Goal: Task Accomplishment & Management: Complete application form

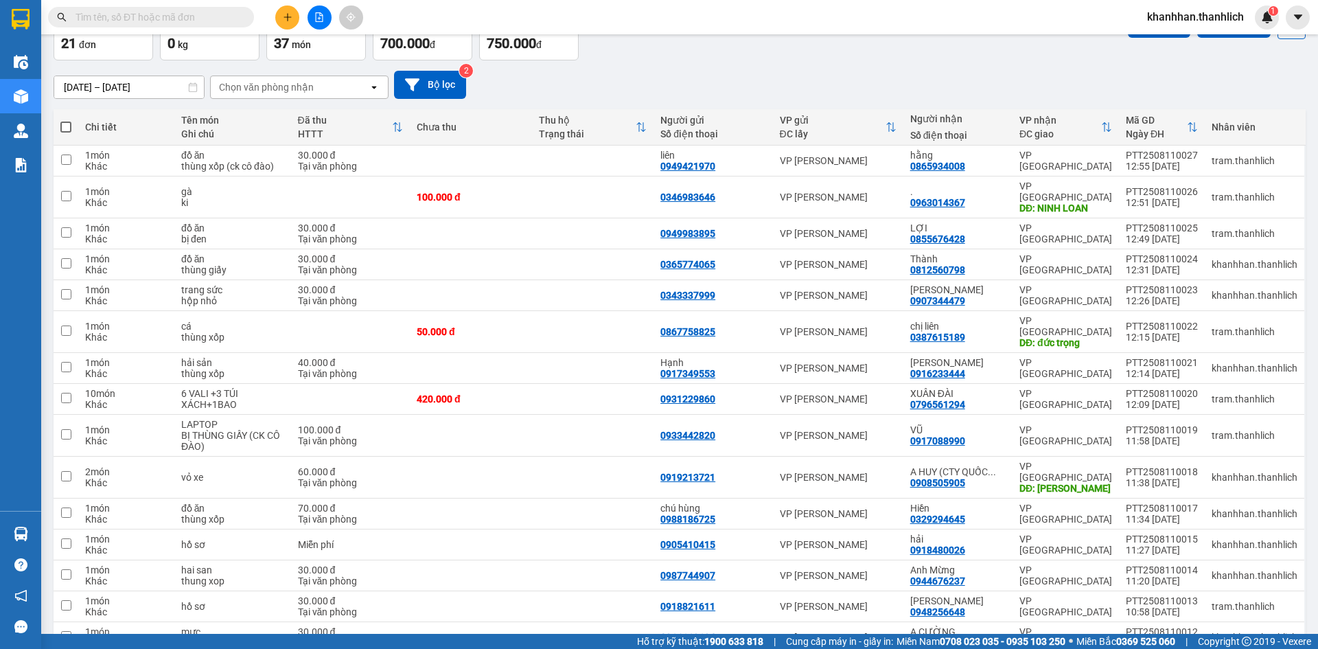
scroll to position [60, 0]
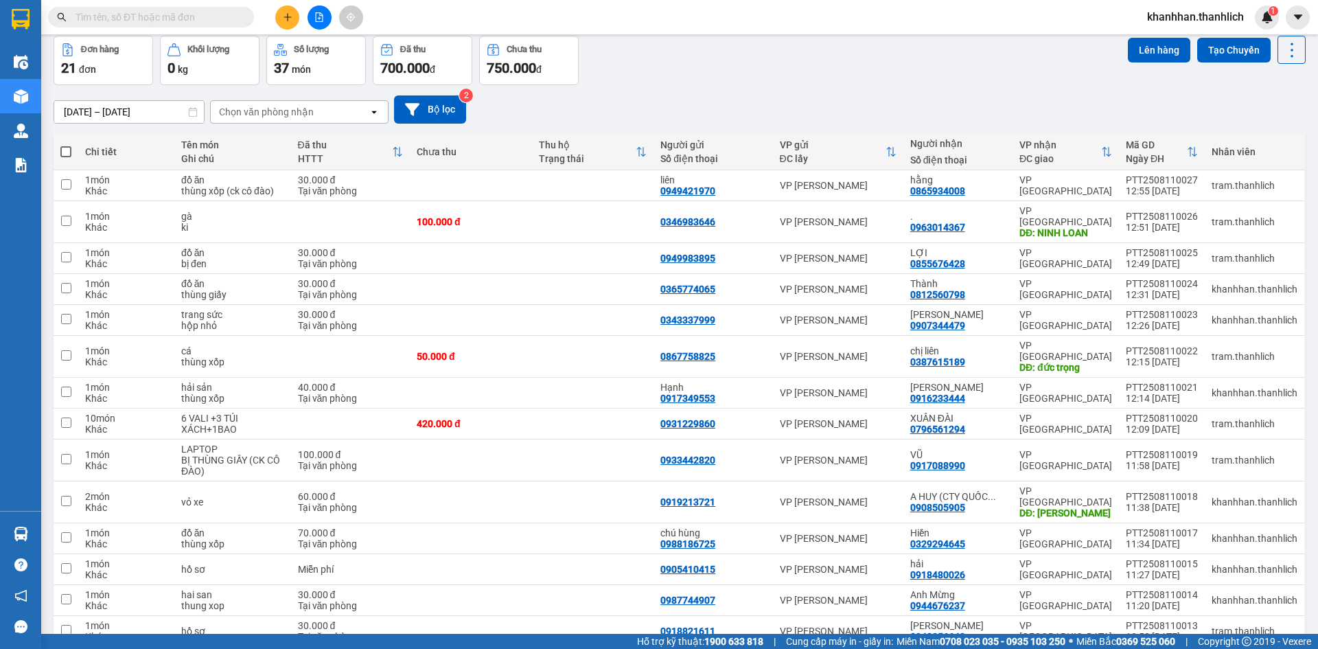
click at [288, 14] on icon "plus" at bounding box center [287, 17] width 1 height 8
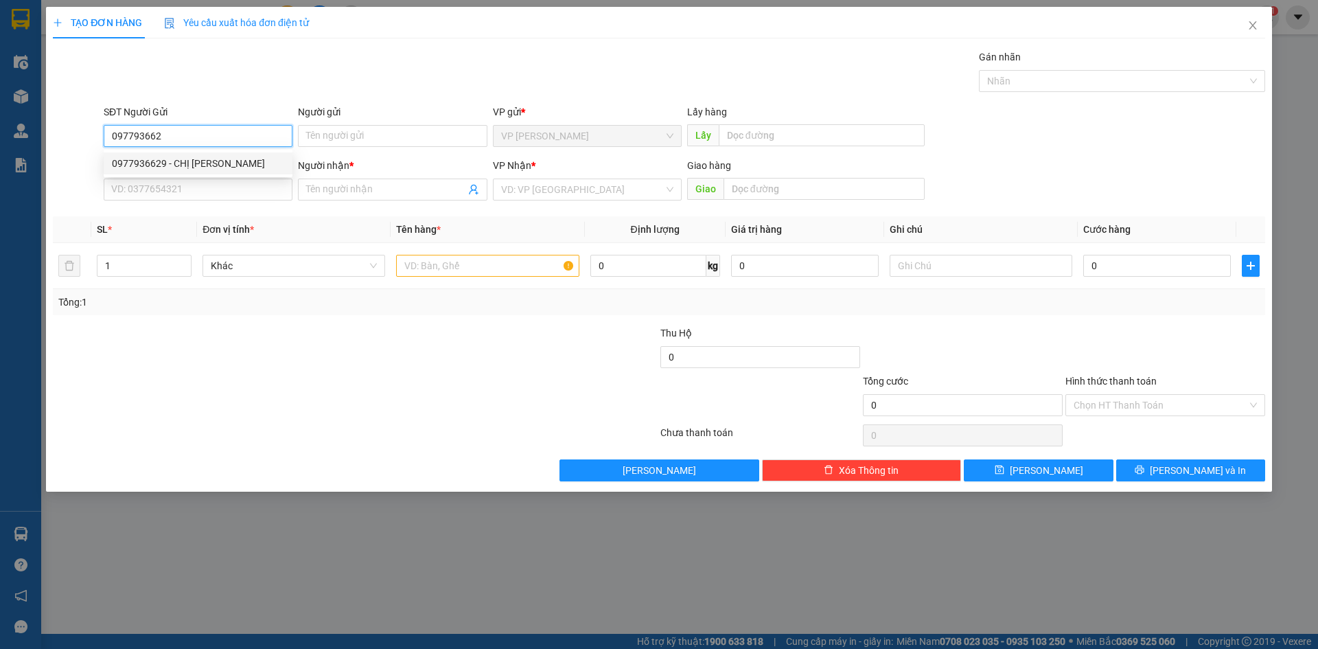
click at [222, 159] on div "0977936629 - CHỊ [PERSON_NAME]" at bounding box center [198, 163] width 172 height 15
type input "0977936629"
type input "CHỊ NGUYỆT"
type input "0918610709"
type input "Mơ"
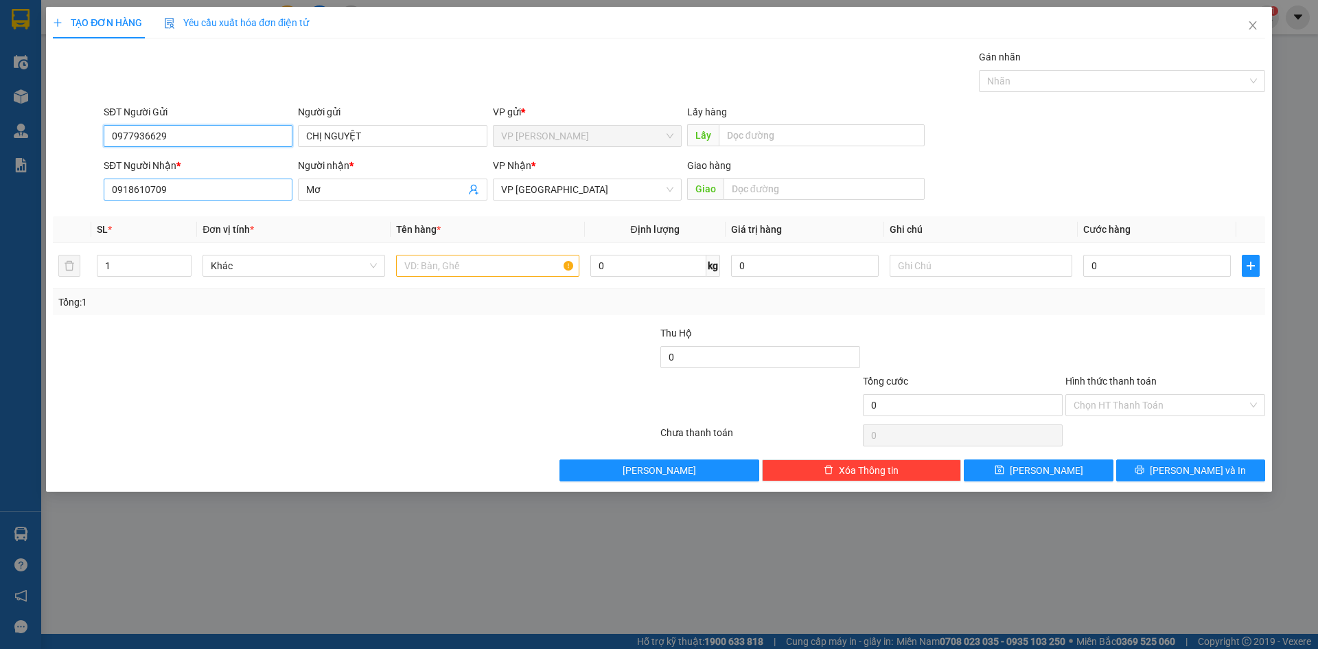
type input "0977936629"
click at [241, 196] on input "0918610709" at bounding box center [198, 189] width 189 height 22
type input "0"
type input "0908690564"
click at [357, 187] on input "Mơ" at bounding box center [385, 189] width 159 height 15
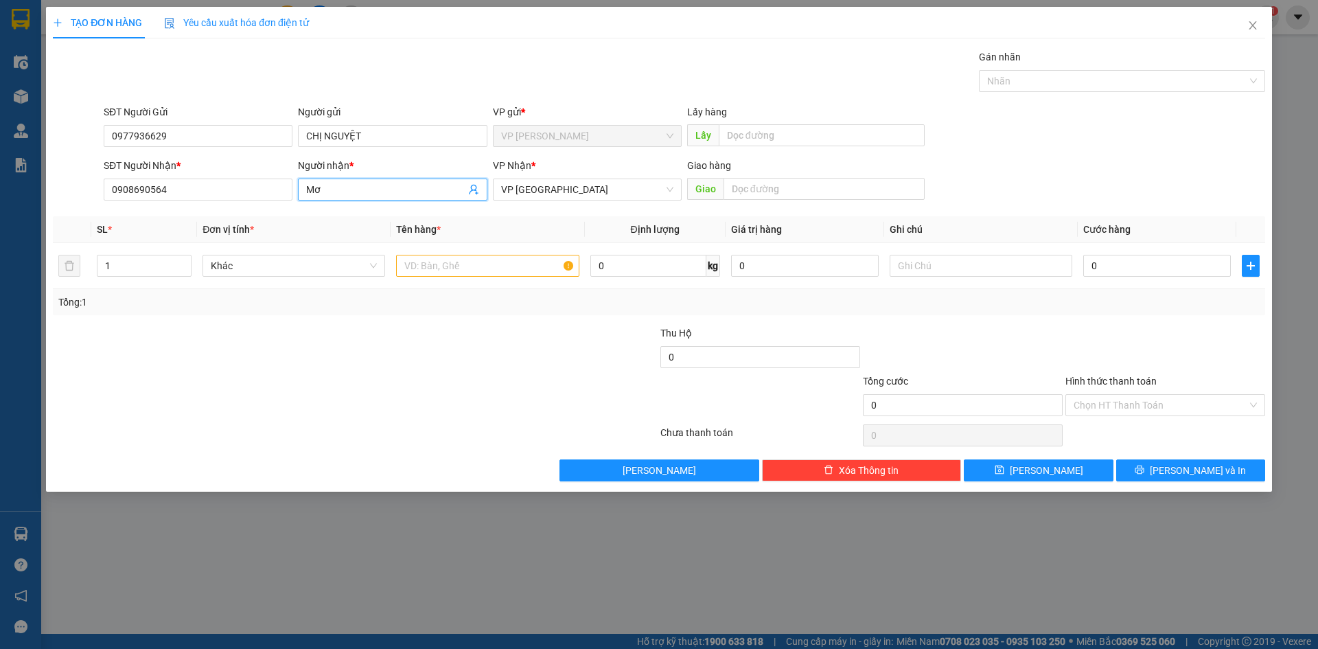
type input "M"
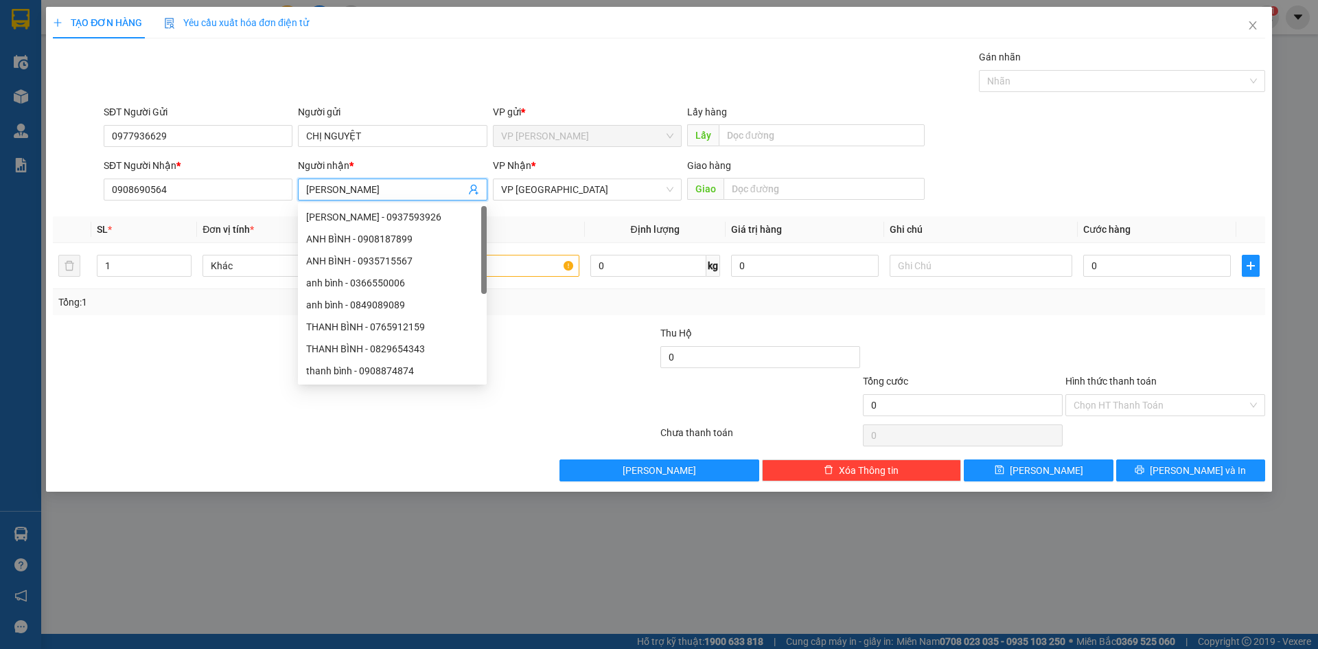
type input "[PERSON_NAME]"
click at [596, 214] on div "Transit Pickup Surcharge Ids Transit Deliver Surcharge Ids Transit Deliver Surc…" at bounding box center [659, 265] width 1212 height 432
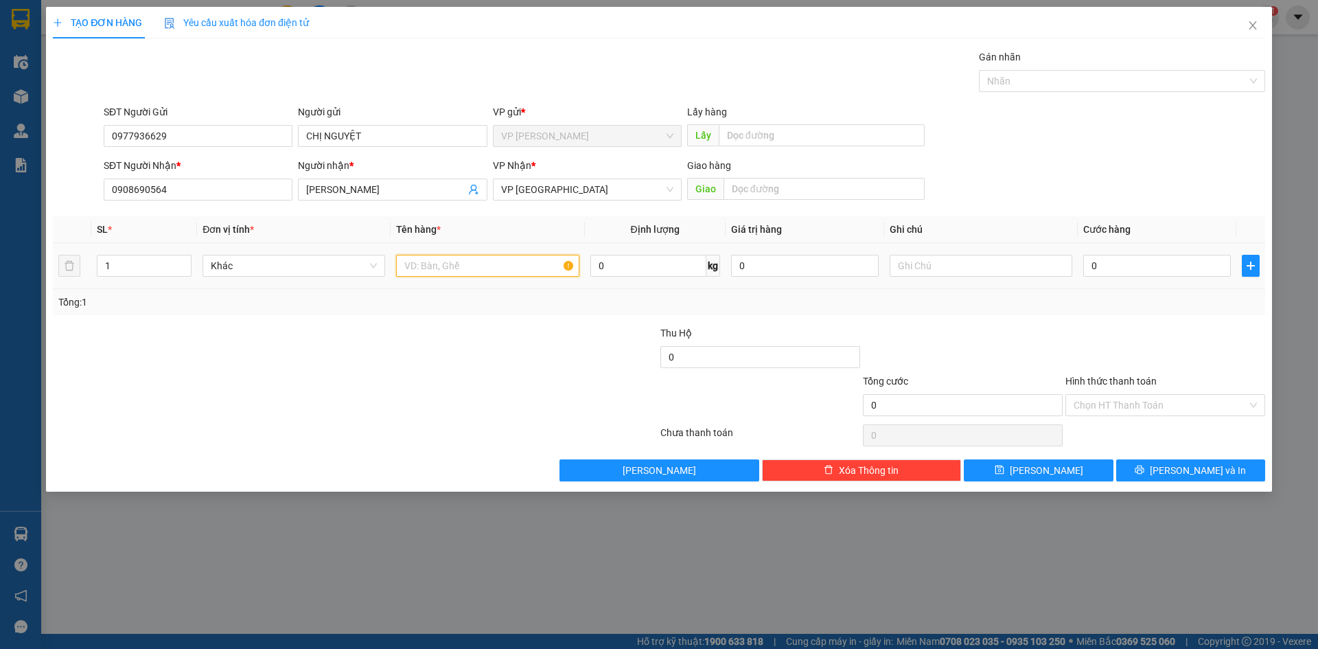
click at [524, 271] on input "text" at bounding box center [487, 266] width 183 height 22
type input "hồ sơ"
click at [1149, 266] on input "0" at bounding box center [1157, 266] width 148 height 22
type input "3"
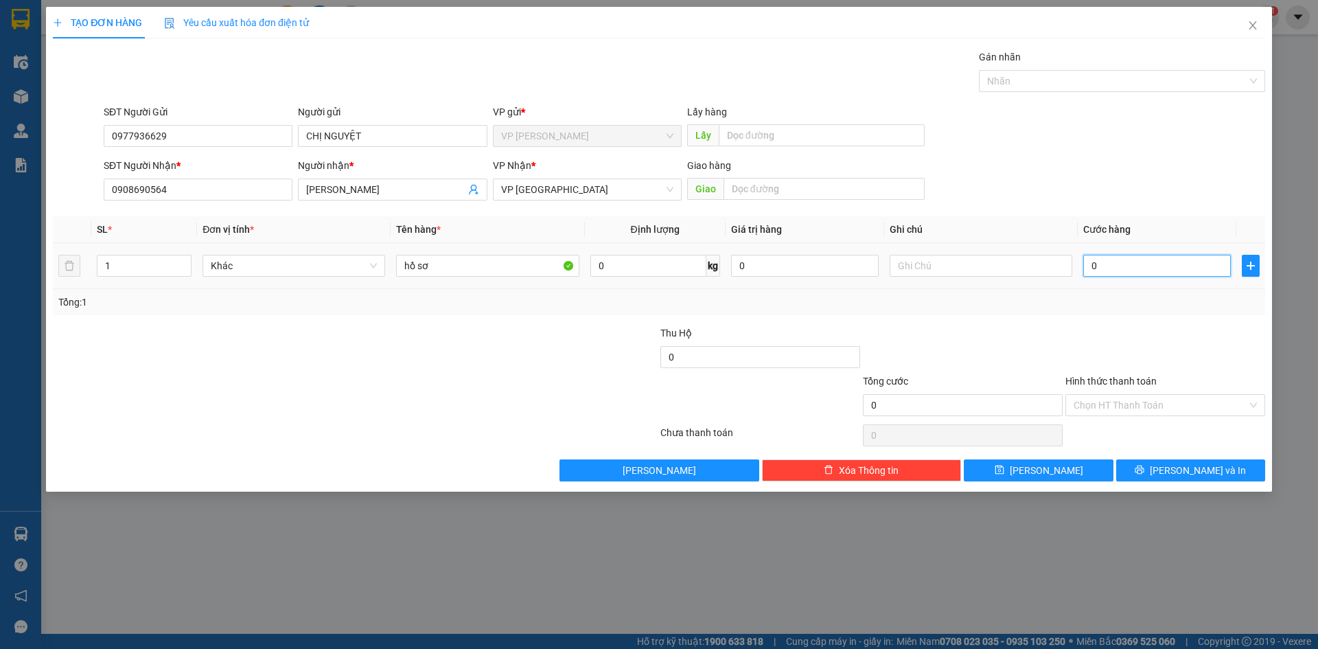
type input "3"
type input "30"
type input "300"
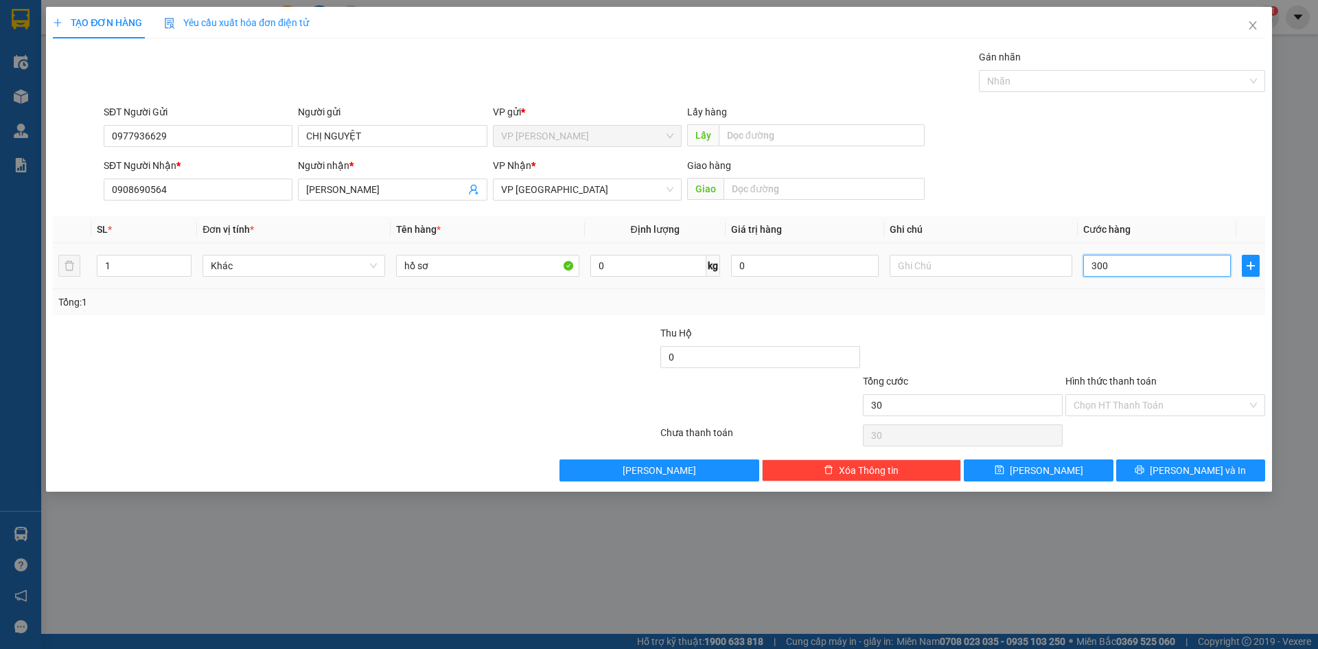
type input "300"
type input "3.000"
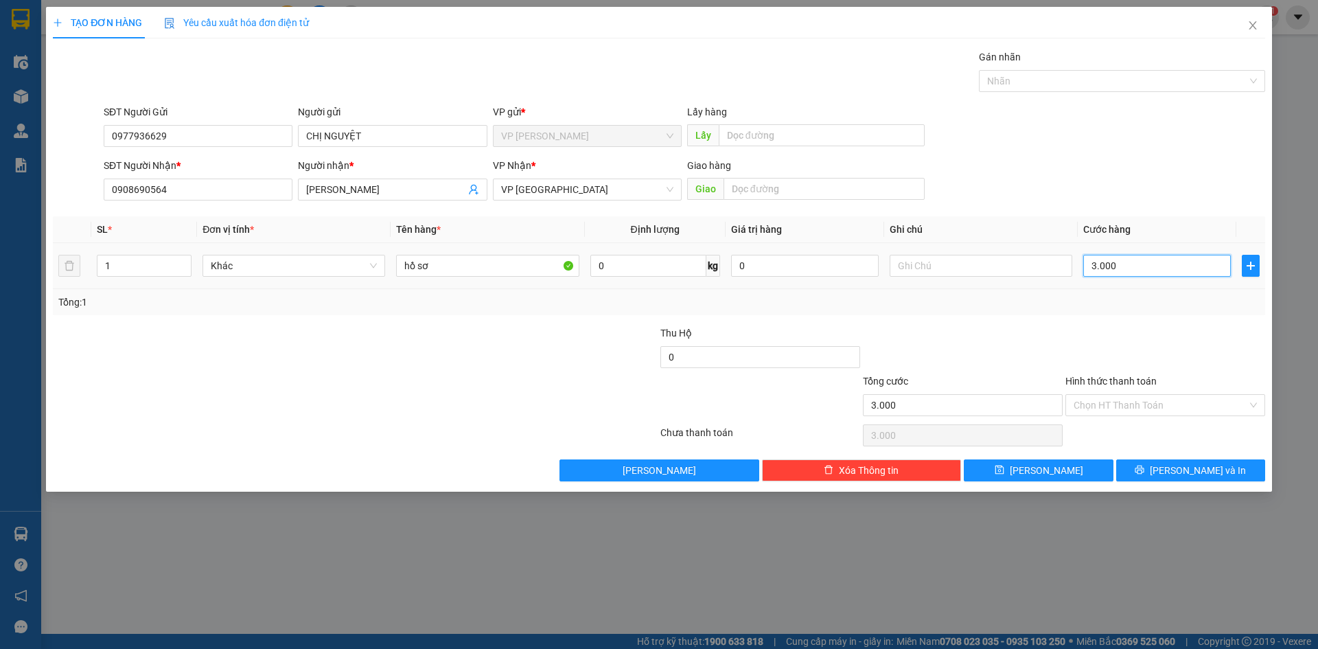
type input "30.000"
click at [1109, 414] on input "Hình thức thanh toán" at bounding box center [1161, 405] width 174 height 21
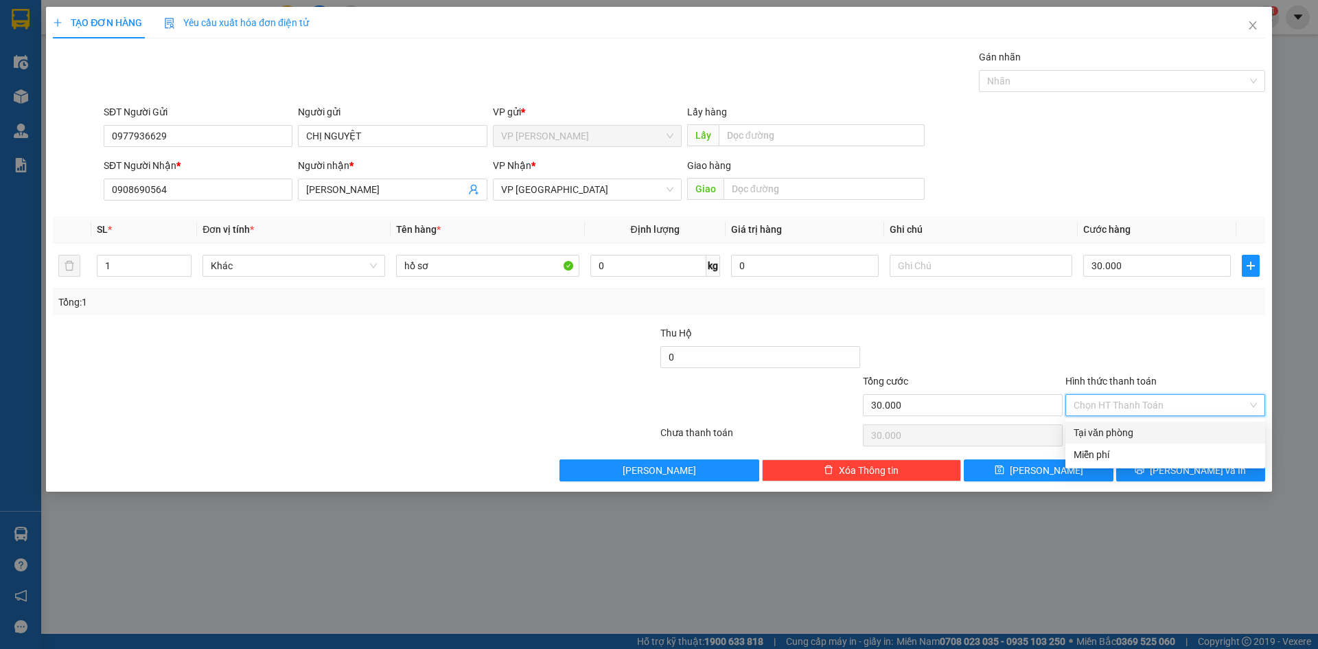
click at [1109, 435] on div "Tại văn phòng" at bounding box center [1165, 432] width 183 height 15
type input "0"
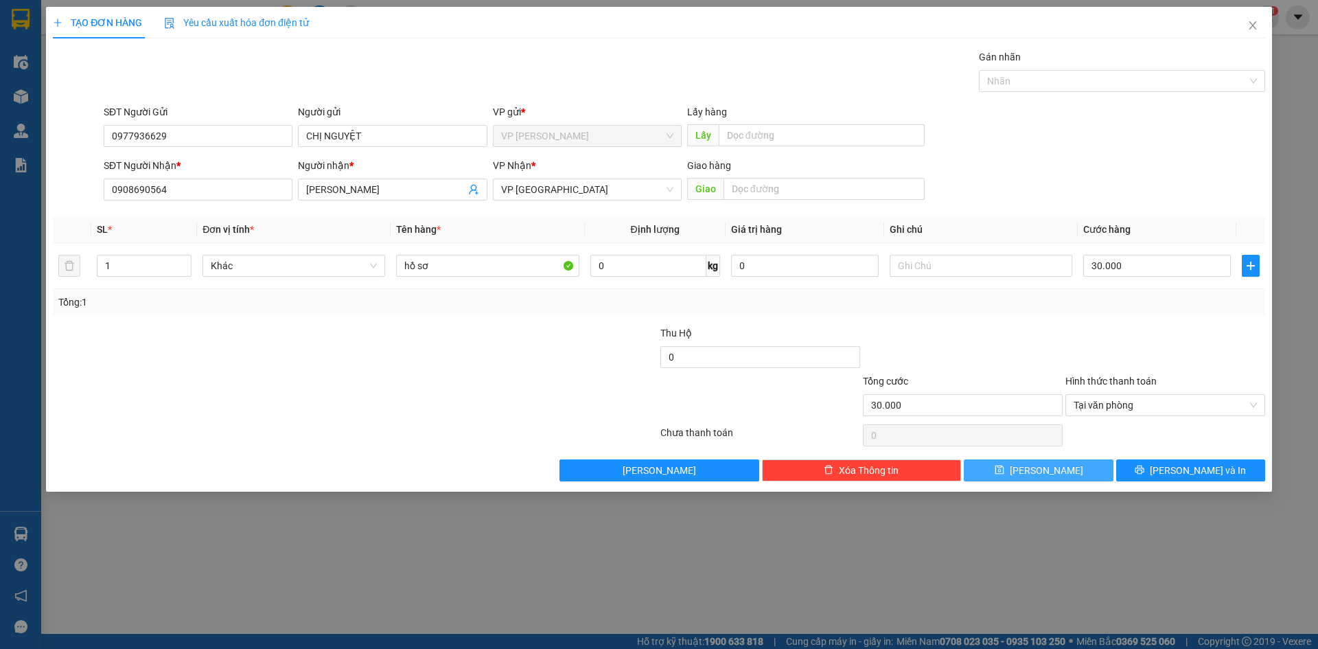
click at [1054, 476] on button "[PERSON_NAME]" at bounding box center [1038, 470] width 149 height 22
type input "0"
click at [964, 459] on button "[PERSON_NAME]" at bounding box center [1038, 470] width 149 height 22
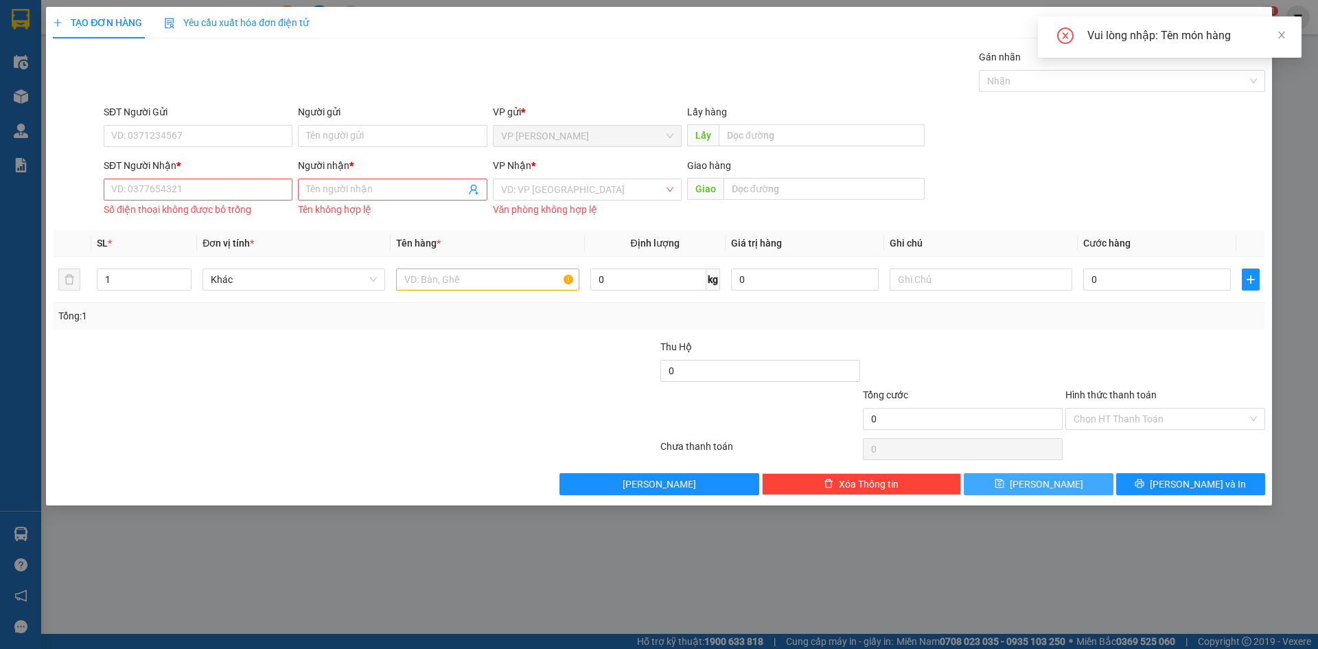
click at [964, 473] on button "[PERSON_NAME]" at bounding box center [1038, 484] width 149 height 22
click at [1254, 30] on icon "close" at bounding box center [1252, 25] width 11 height 11
